Goal: Task Accomplishment & Management: Complete application form

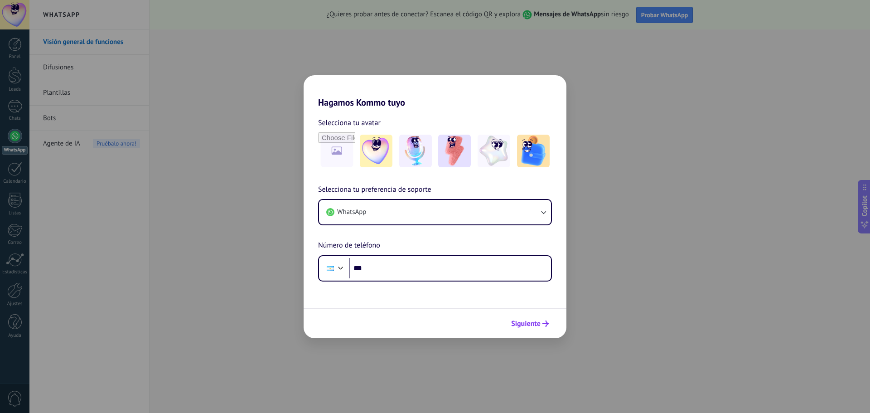
click at [534, 323] on span "Siguiente" at bounding box center [525, 323] width 29 height 6
click at [535, 330] on button "Siguiente" at bounding box center [530, 323] width 46 height 15
click at [535, 329] on button "Siguiente" at bounding box center [530, 323] width 46 height 15
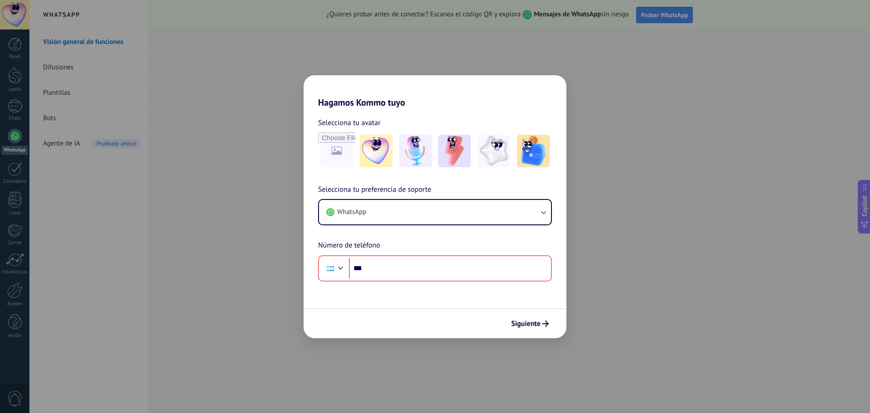
click at [708, 308] on div "Hagamos Kommo tuyo Selecciona tu avatar Selecciona tu preferencia de soporte Wh…" at bounding box center [435, 206] width 870 height 413
click at [706, 307] on div "Hagamos Kommo tuyo Selecciona tu avatar Selecciona tu preferencia de soporte Wh…" at bounding box center [435, 206] width 870 height 413
click at [705, 307] on div "Hagamos Kommo tuyo Selecciona tu avatar Selecciona tu preferencia de soporte Wh…" at bounding box center [435, 206] width 870 height 413
click at [495, 277] on input "***" at bounding box center [450, 268] width 202 height 21
click at [453, 210] on button "WhatsApp" at bounding box center [435, 212] width 232 height 24
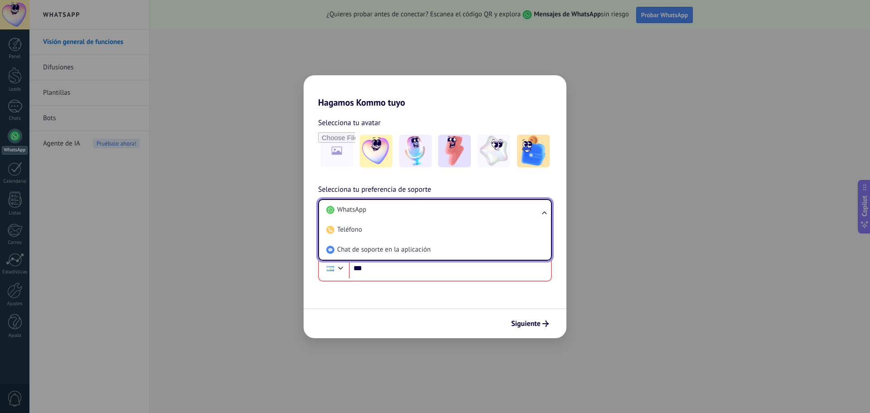
drag, startPoint x: 311, startPoint y: 190, endPoint x: 316, endPoint y: 187, distance: 5.9
click at [312, 190] on div "Selecciona tu preferencia de soporte WhatsApp WhatsApp Teléfono Chat de soporte…" at bounding box center [435, 232] width 263 height 97
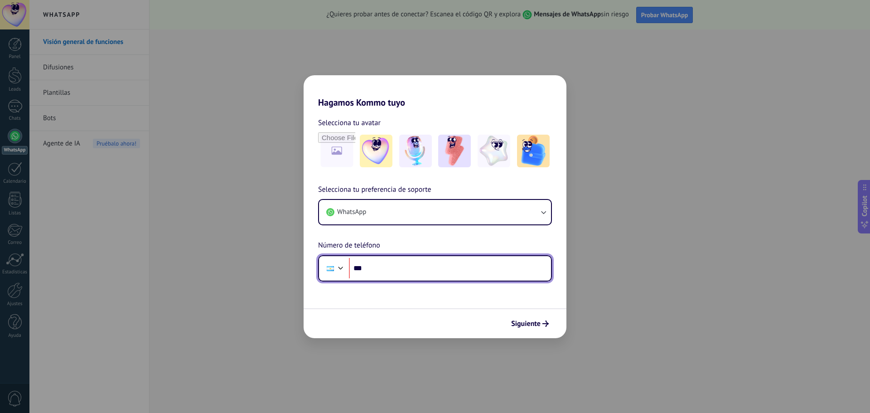
click at [424, 275] on input "***" at bounding box center [450, 268] width 202 height 21
click at [604, 34] on div "Hagamos Kommo tuyo Selecciona tu avatar Selecciona tu preferencia de soporte Wh…" at bounding box center [435, 206] width 870 height 413
drag, startPoint x: 602, startPoint y: 40, endPoint x: 612, endPoint y: 49, distance: 13.5
click at [602, 41] on div "Hagamos Kommo tuyo Selecciona tu avatar Selecciona tu preferencia de soporte Wh…" at bounding box center [435, 206] width 870 height 413
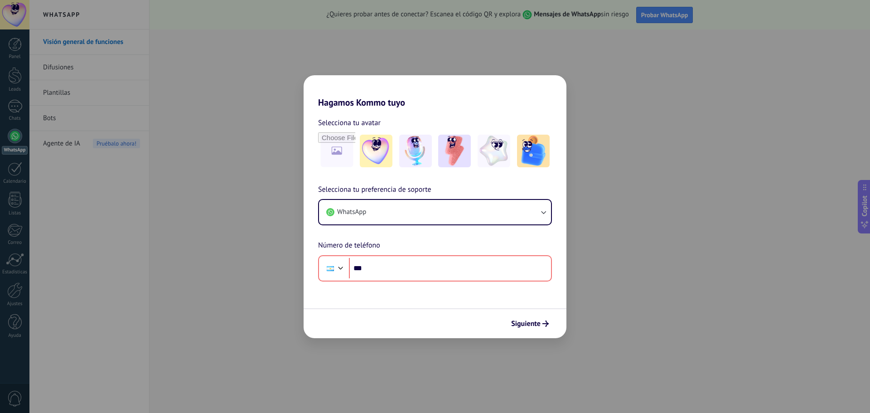
click at [652, 274] on div "Hagamos Kommo tuyo Selecciona tu avatar Selecciona tu preferencia de soporte Wh…" at bounding box center [435, 206] width 870 height 413
click at [626, 279] on div "Hagamos Kommo tuyo Selecciona tu avatar Selecciona tu preferencia de soporte Wh…" at bounding box center [435, 206] width 870 height 413
drag, startPoint x: 290, startPoint y: 346, endPoint x: 220, endPoint y: 189, distance: 171.9
click at [200, 312] on div "Hagamos Kommo tuyo Selecciona tu avatar Selecciona tu preferencia de soporte Wh…" at bounding box center [435, 206] width 870 height 413
drag, startPoint x: 252, startPoint y: 152, endPoint x: 421, endPoint y: 123, distance: 171.5
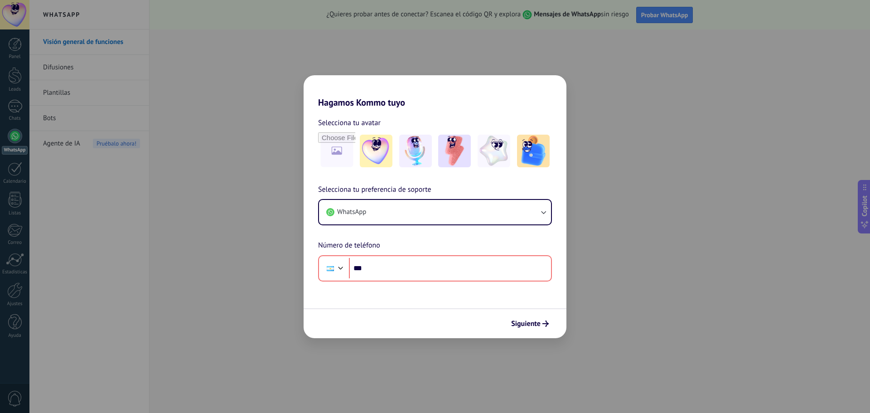
click at [284, 139] on div "Hagamos Kommo tuyo Selecciona tu avatar Selecciona tu preferencia de soporte Wh…" at bounding box center [435, 206] width 870 height 413
drag, startPoint x: 704, startPoint y: 173, endPoint x: 685, endPoint y: 305, distance: 133.2
click at [728, 223] on div "Hagamos Kommo tuyo Selecciona tu avatar Selecciona tu preferencia de soporte Wh…" at bounding box center [435, 206] width 870 height 413
drag, startPoint x: 607, startPoint y: 318, endPoint x: 560, endPoint y: 314, distance: 46.4
click at [602, 317] on div "Hagamos Kommo tuyo Selecciona tu avatar Selecciona tu preferencia de soporte Wh…" at bounding box center [435, 206] width 870 height 413
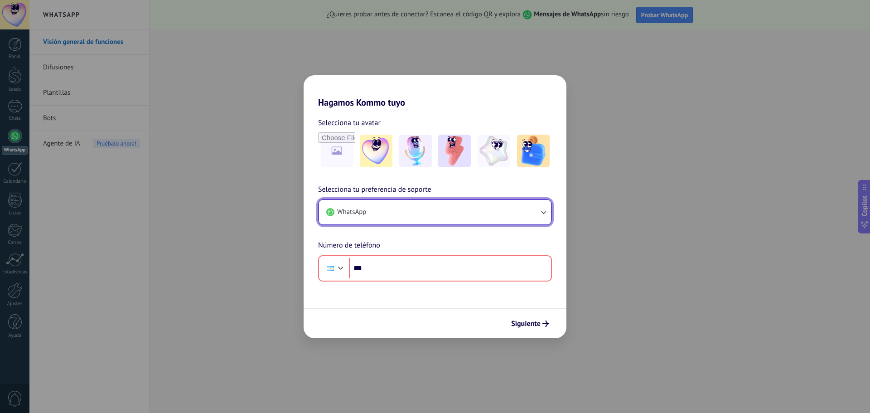
click at [405, 216] on button "WhatsApp" at bounding box center [435, 212] width 232 height 24
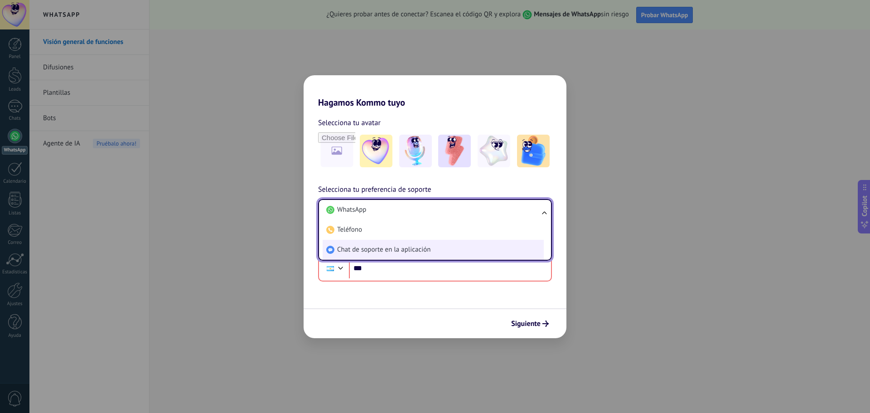
click at [396, 245] on span "Chat de soporte en la aplicación" at bounding box center [383, 249] width 93 height 9
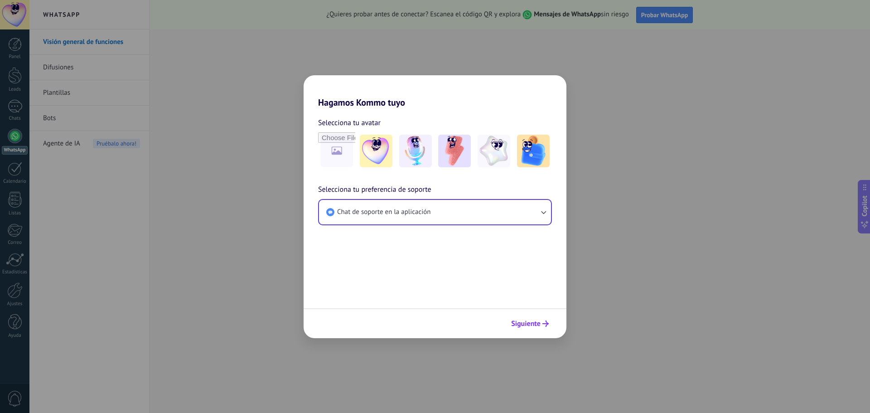
click at [538, 330] on button "Siguiente" at bounding box center [530, 323] width 46 height 15
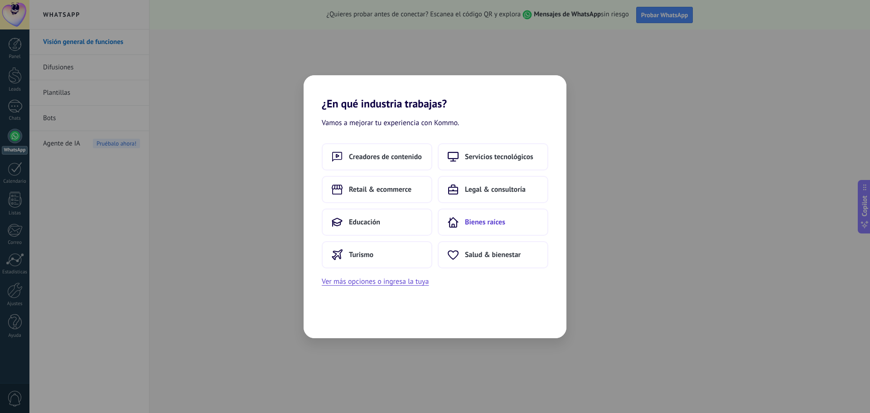
click at [490, 227] on button "Bienes raíces" at bounding box center [493, 222] width 111 height 27
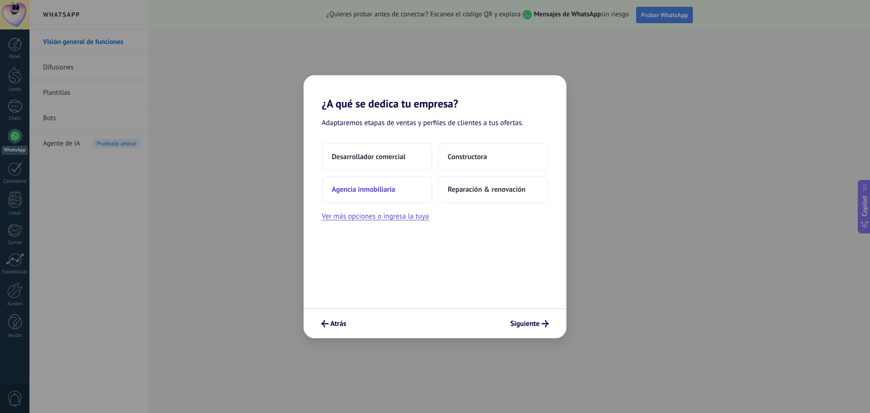
click at [389, 191] on span "Agencia inmobiliaria" at bounding box center [363, 189] width 63 height 9
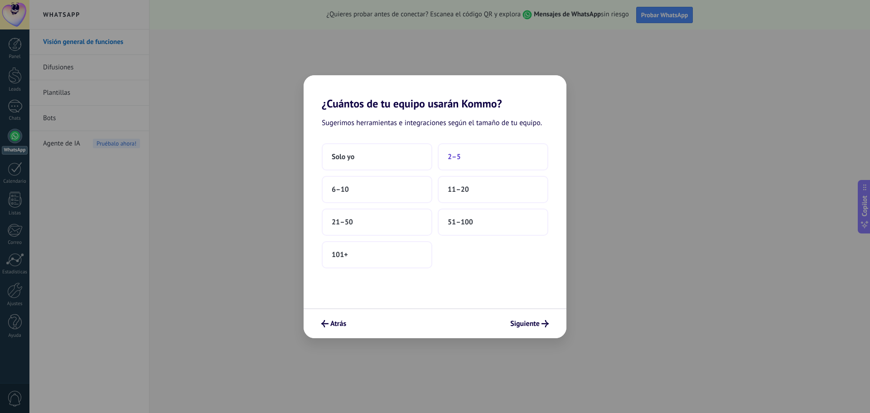
click at [459, 159] on span "2–5" at bounding box center [454, 156] width 13 height 9
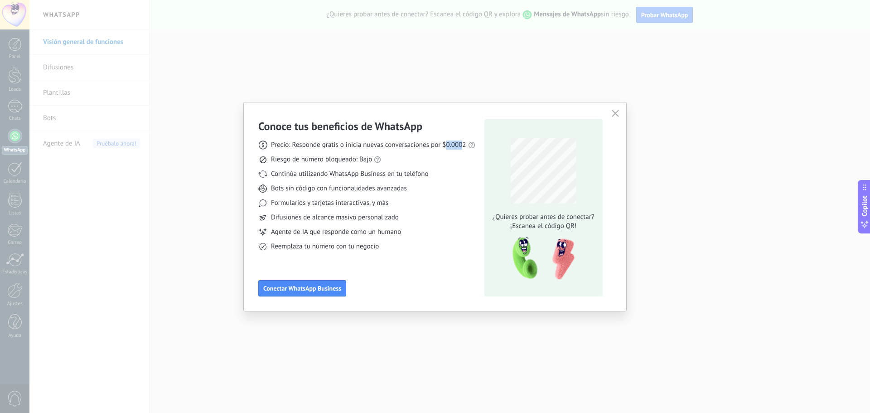
drag, startPoint x: 460, startPoint y: 146, endPoint x: 465, endPoint y: 146, distance: 5.0
click at [464, 146] on span "Precio: Responde gratis o inicia nuevas conversaciones por $0.0002" at bounding box center [368, 145] width 195 height 9
drag, startPoint x: 290, startPoint y: 160, endPoint x: 372, endPoint y: 160, distance: 82.1
click at [372, 160] on span "Riesgo de número bloqueado: Bajo" at bounding box center [321, 159] width 101 height 9
drag, startPoint x: 618, startPoint y: 112, endPoint x: 442, endPoint y: 207, distance: 200.2
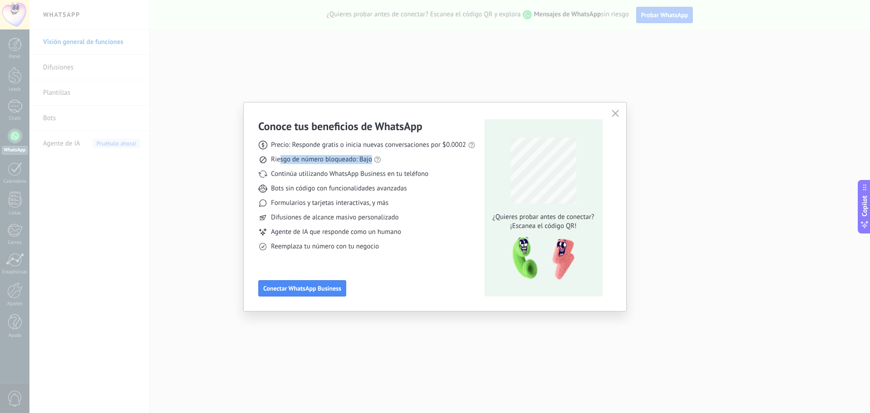
click at [442, 207] on div "Conoce tus beneficios de WhatsApp Precio: Responde gratis o inicia nuevas conve…" at bounding box center [435, 206] width 383 height 209
click at [443, 213] on div "Difusiones de alcance masivo personalizado" at bounding box center [366, 217] width 217 height 9
drag, startPoint x: 287, startPoint y: 233, endPoint x: 399, endPoint y: 238, distance: 112.1
click at [399, 238] on div "Precio: Responde gratis o inicia nuevas conversaciones por $0.0002 Riesgo de nú…" at bounding box center [366, 192] width 217 height 118
click at [616, 112] on icon "button" at bounding box center [615, 113] width 7 height 7
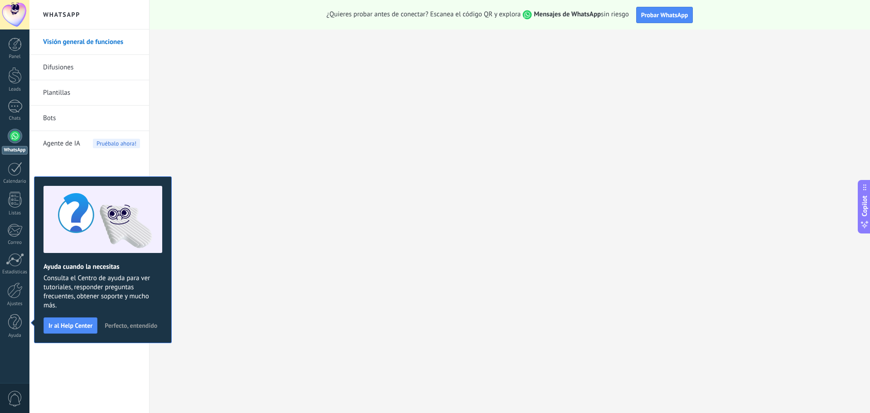
click at [140, 326] on span "Perfecto, entendido" at bounding box center [131, 325] width 53 height 6
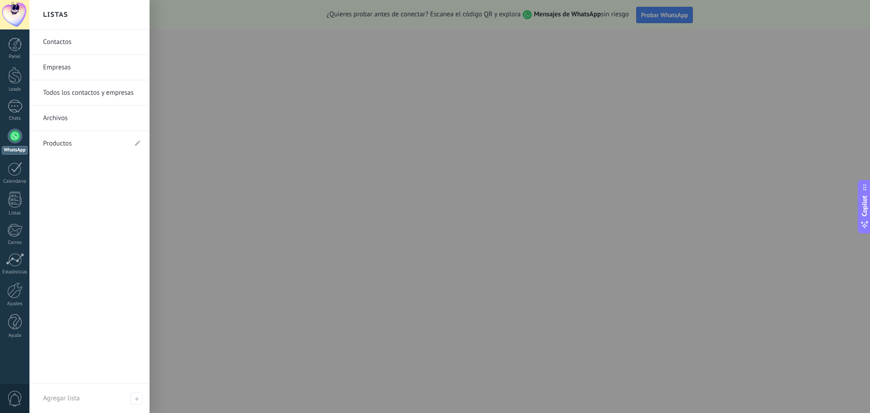
click at [58, 43] on link "Contactos" at bounding box center [91, 41] width 97 height 25
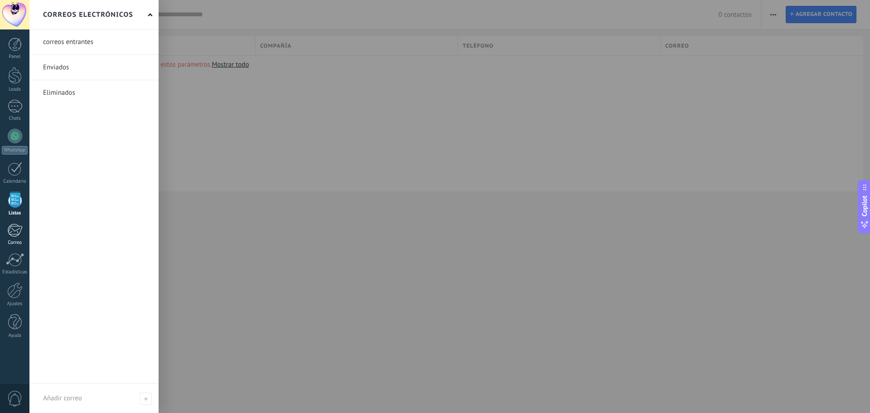
click at [15, 243] on div "Correo" at bounding box center [15, 243] width 26 height 6
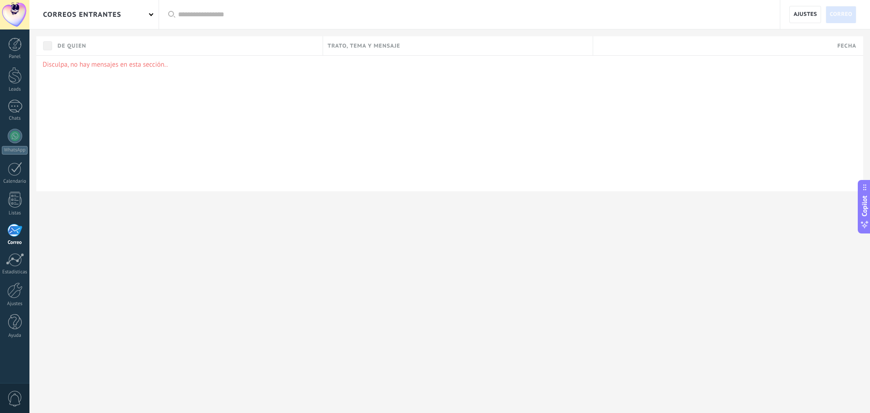
drag, startPoint x: 56, startPoint y: 67, endPoint x: 179, endPoint y: 70, distance: 123.3
click at [179, 70] on div "Disculpa, no hay mensajes en esta sección.." at bounding box center [449, 123] width 827 height 136
click at [112, 20] on div "correos entrantes" at bounding box center [82, 14] width 78 height 29
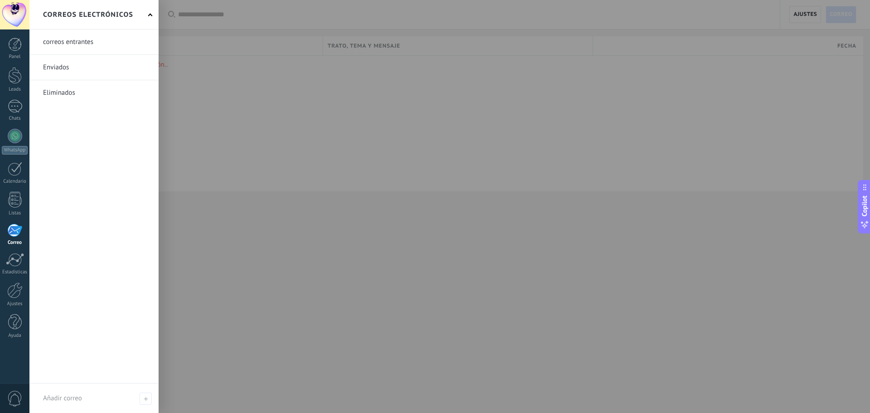
click at [67, 47] on link at bounding box center [93, 41] width 129 height 25
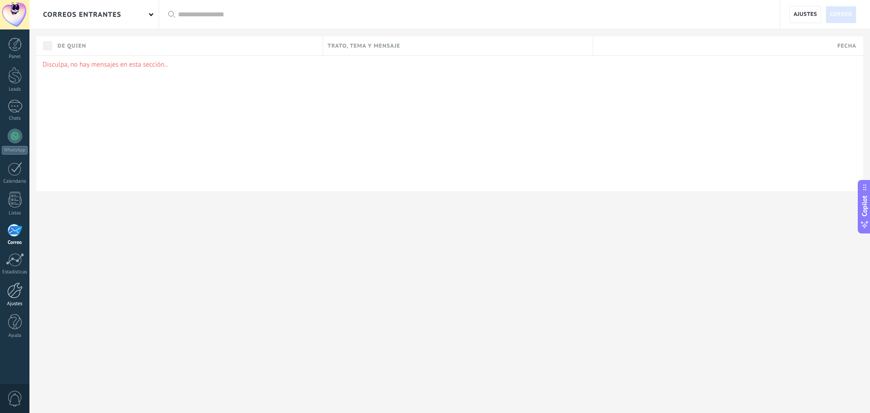
click at [15, 292] on div at bounding box center [14, 290] width 15 height 16
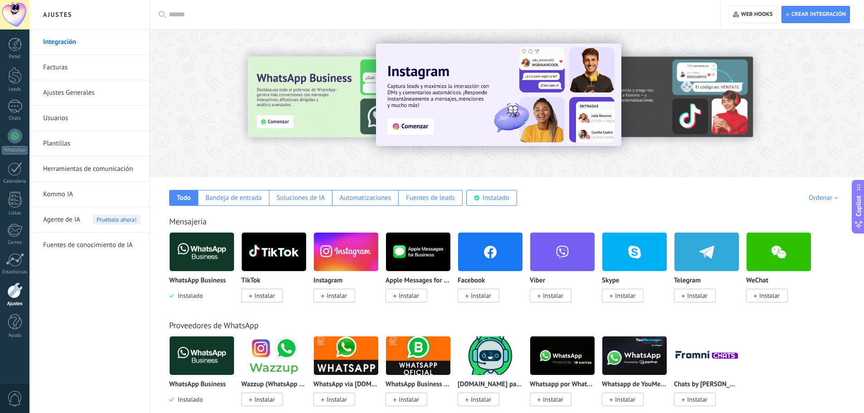
drag, startPoint x: 74, startPoint y: 256, endPoint x: 84, endPoint y: 263, distance: 12.0
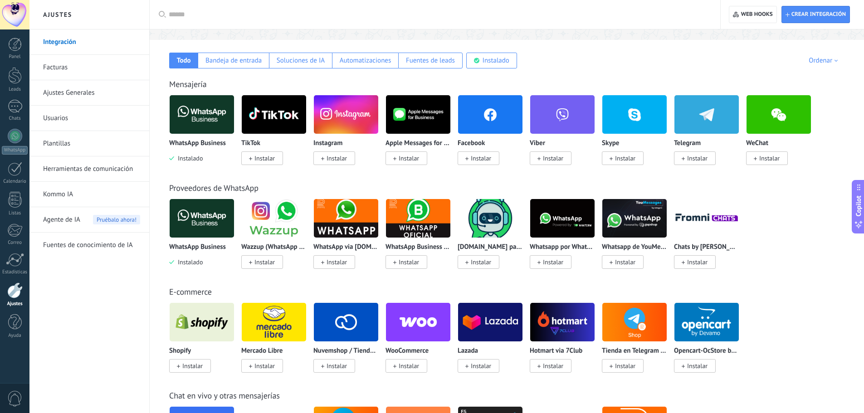
scroll to position [45, 0]
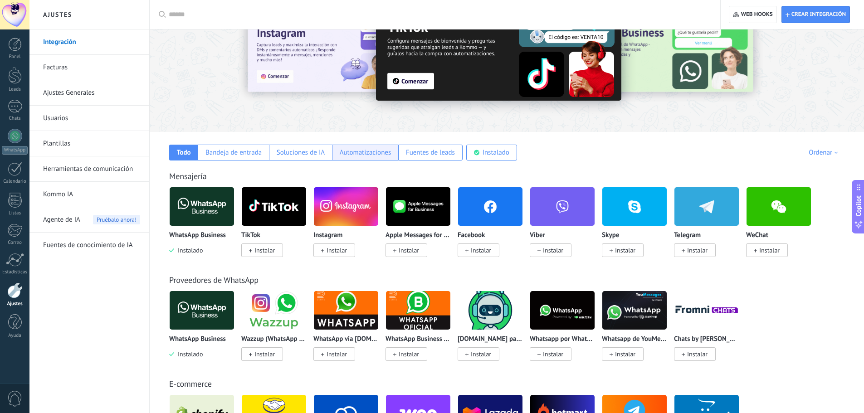
click at [367, 151] on div "Automatizaciones" at bounding box center [366, 152] width 52 height 9
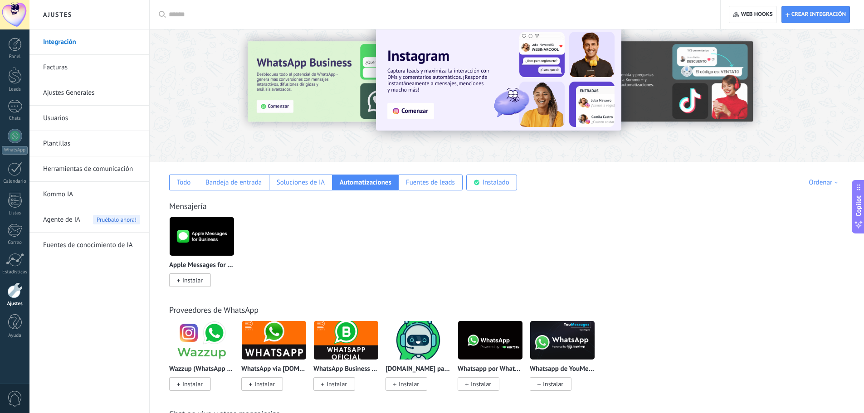
scroll to position [0, 0]
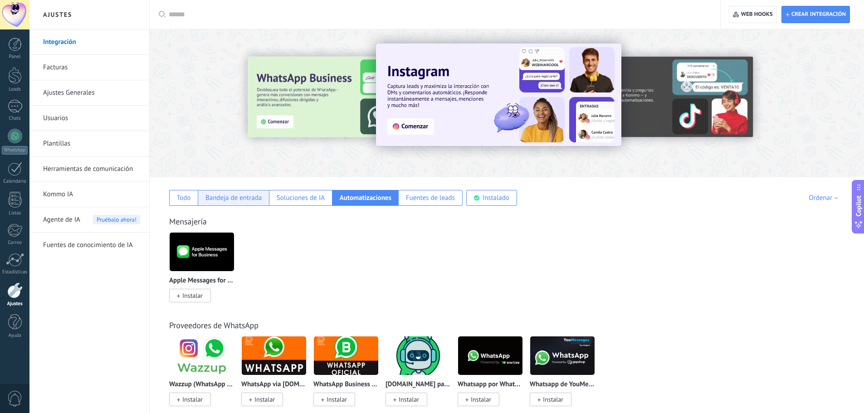
click at [227, 202] on div "Bandeja de entrada" at bounding box center [233, 198] width 71 height 16
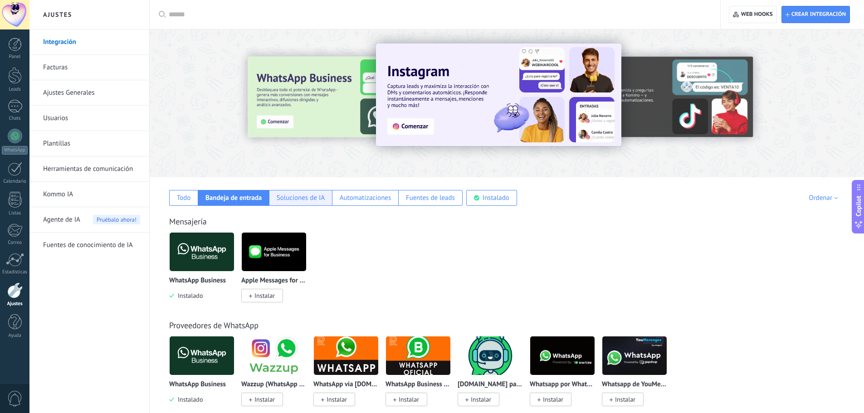
click at [294, 195] on div "Soluciones de IA" at bounding box center [301, 198] width 48 height 9
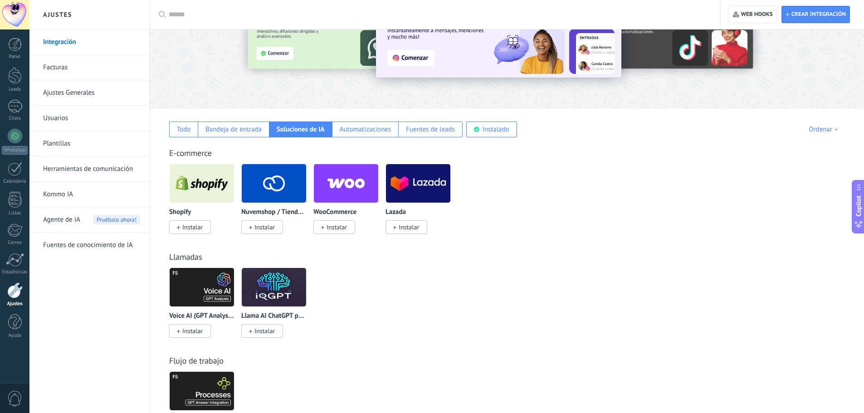
scroll to position [91, 0]
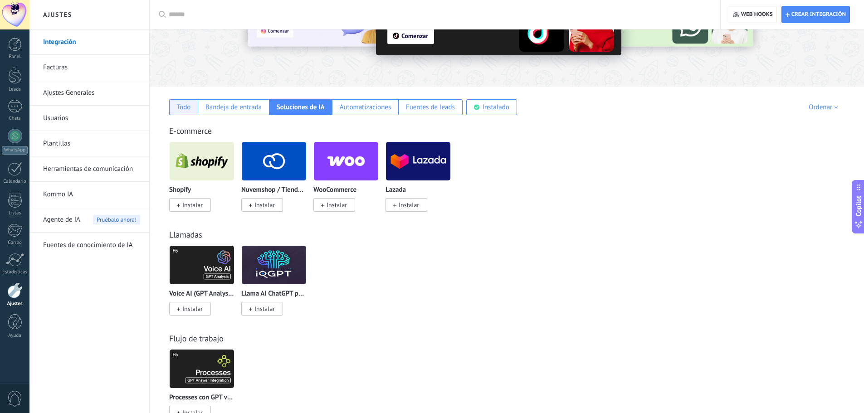
click at [179, 111] on div "Todo" at bounding box center [184, 107] width 14 height 9
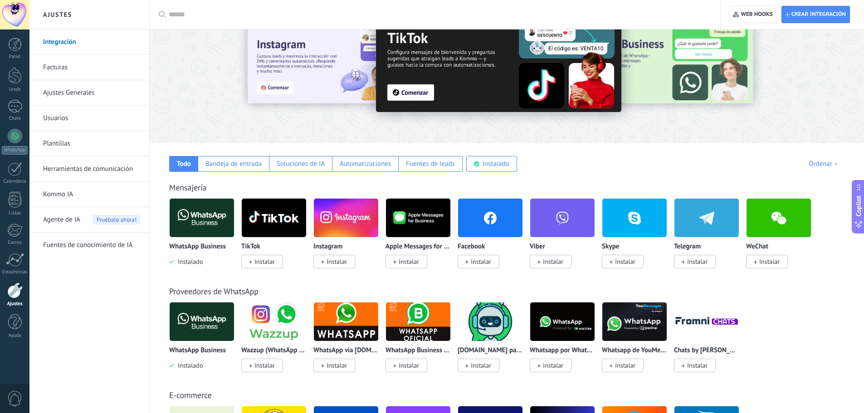
scroll to position [0, 0]
